Goal: Information Seeking & Learning: Find specific fact

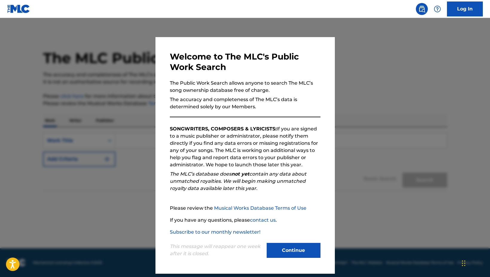
click at [296, 249] on button "Continue" at bounding box center [293, 250] width 54 height 15
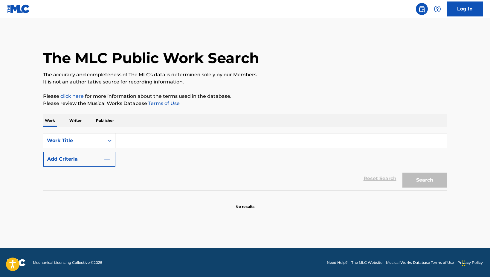
click at [133, 141] on input "Search Form" at bounding box center [280, 140] width 331 height 14
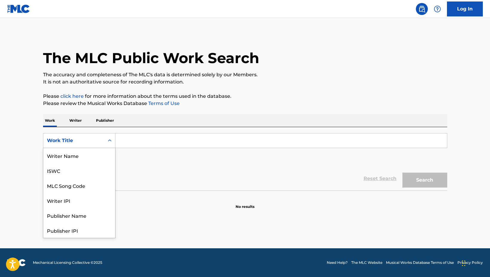
click at [108, 141] on icon "Search Form" at bounding box center [110, 140] width 6 height 6
click at [62, 168] on div "Writer IPI" at bounding box center [79, 170] width 72 height 15
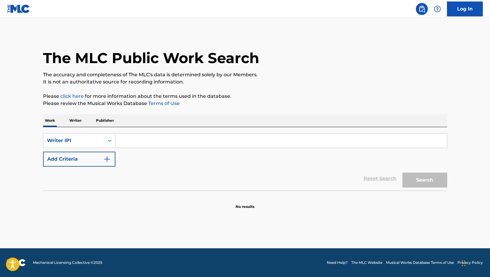
click at [145, 143] on input "Search Form" at bounding box center [280, 140] width 331 height 14
type input "[PERSON_NAME]"
click at [421, 182] on button "Search" at bounding box center [424, 179] width 45 height 15
click at [108, 141] on icon "Search Form" at bounding box center [110, 140] width 4 height 2
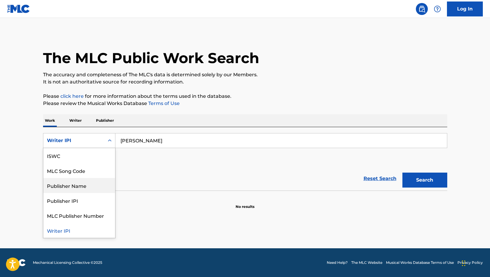
click at [70, 184] on div "Publisher Name" at bounding box center [79, 185] width 72 height 15
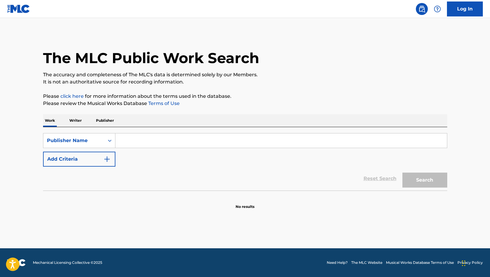
click at [153, 140] on input "Search Form" at bounding box center [280, 140] width 331 height 14
type input "worldwide [DEMOGRAPHIC_DATA]"
click at [402, 172] on button "Search" at bounding box center [424, 179] width 45 height 15
